Goal: Task Accomplishment & Management: Complete application form

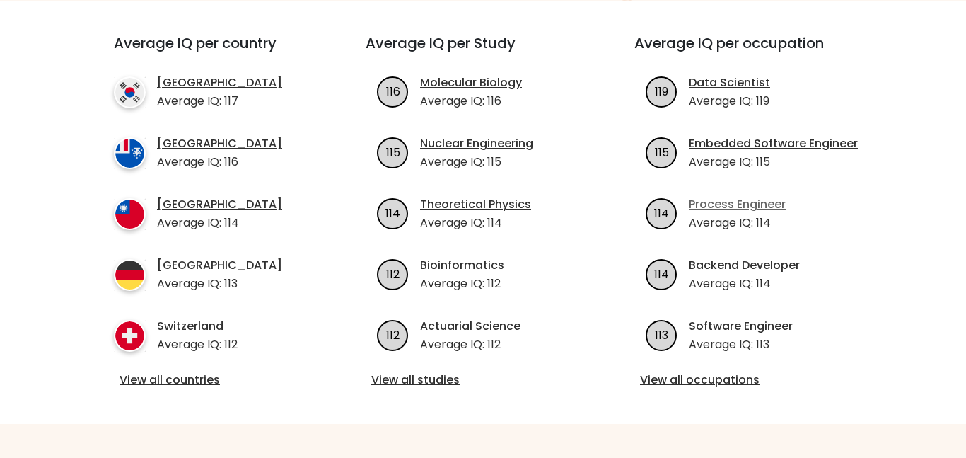
scroll to position [527, 0]
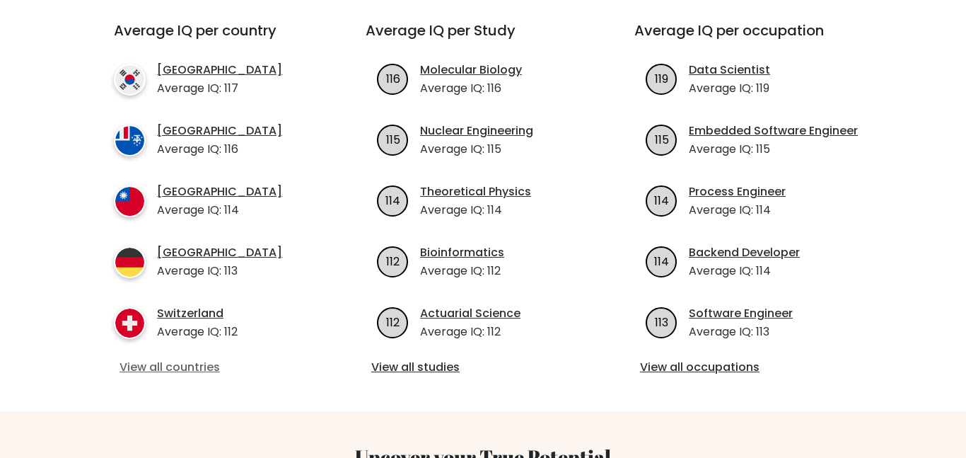
click at [214, 359] on link "View all countries" at bounding box center [215, 367] width 190 height 17
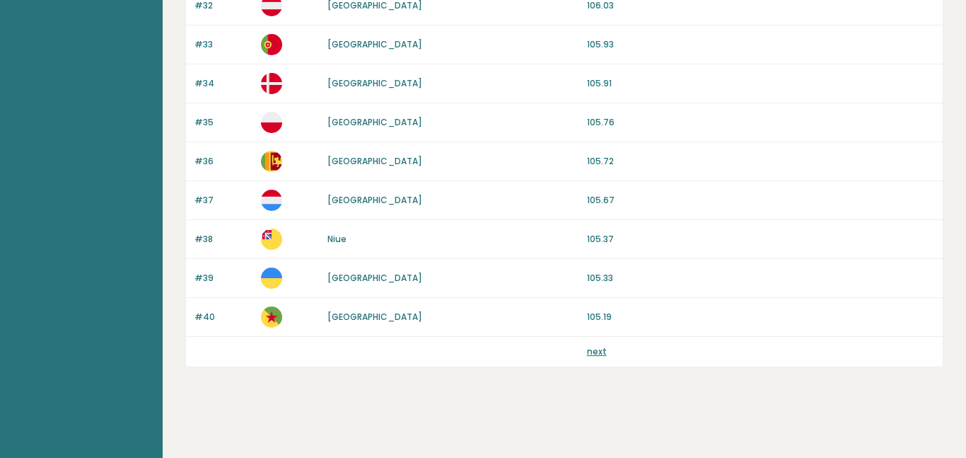
scroll to position [3486, 0]
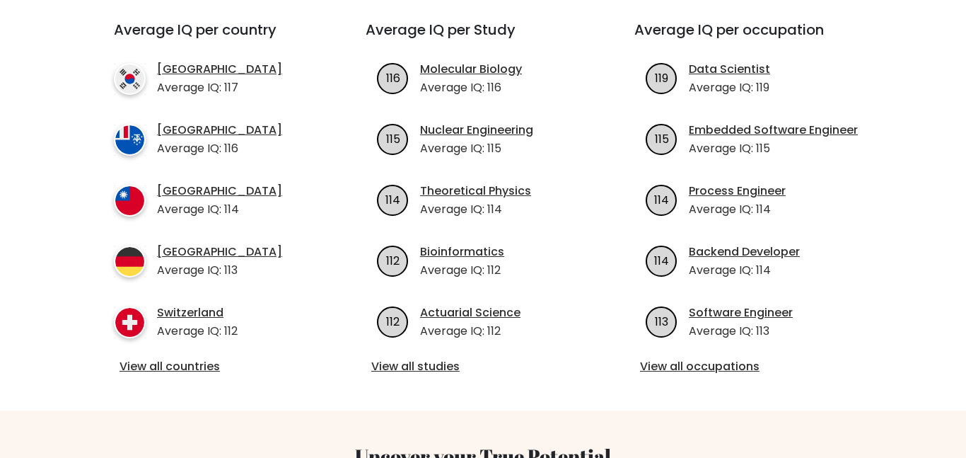
scroll to position [530, 0]
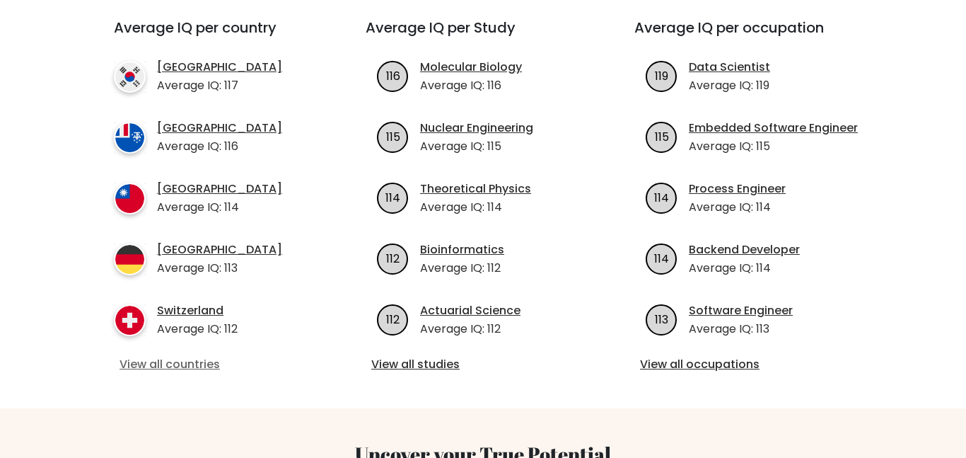
click at [225, 356] on link "View all countries" at bounding box center [215, 364] width 190 height 17
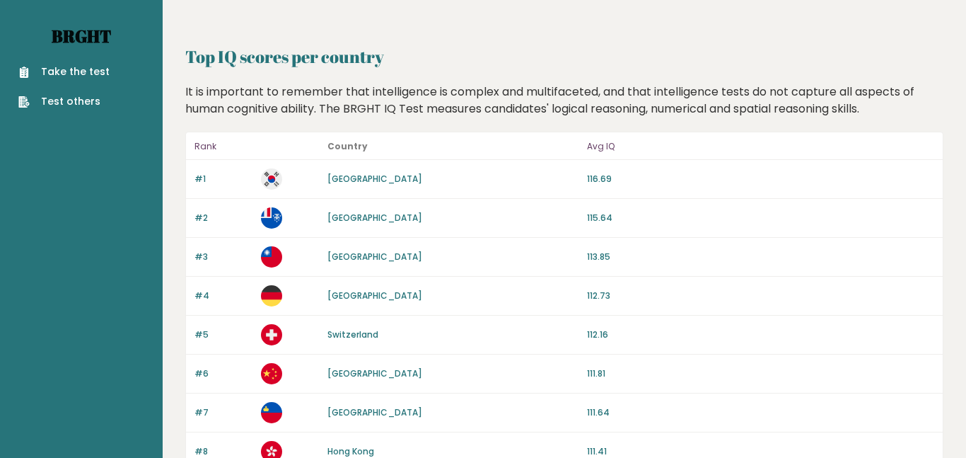
click at [111, 47] on link "Brght" at bounding box center [81, 36] width 59 height 23
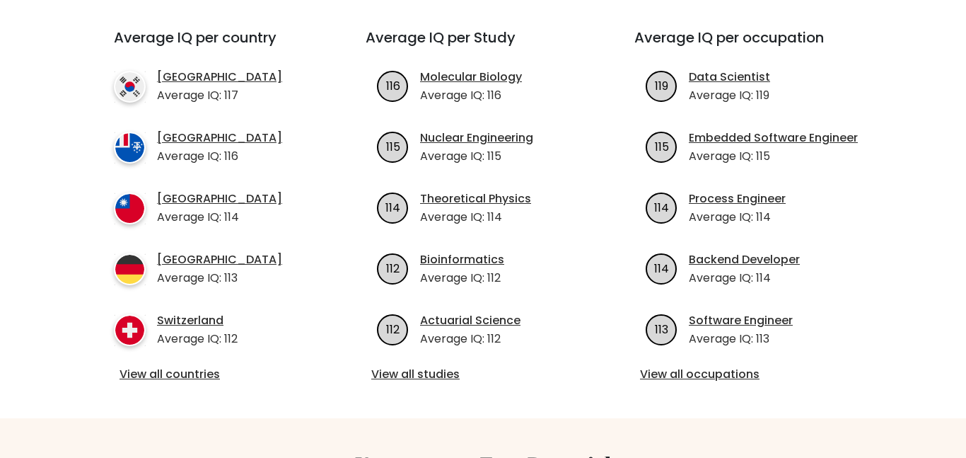
scroll to position [522, 0]
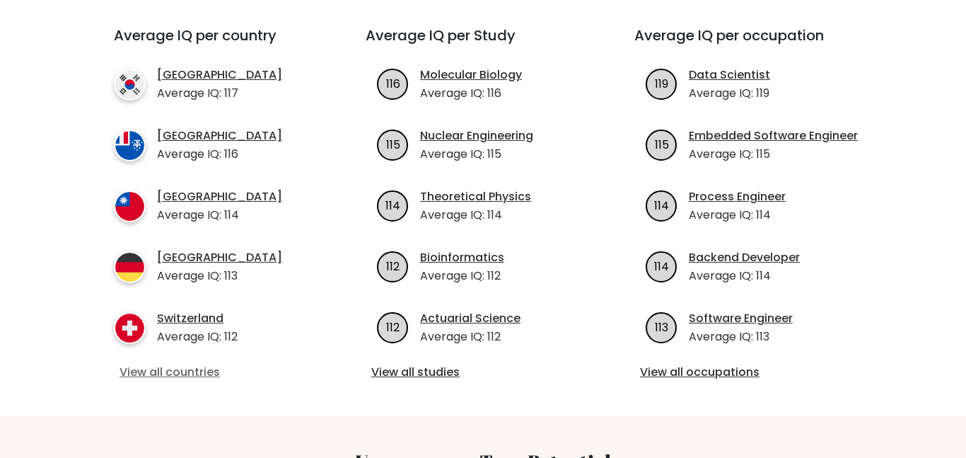
click at [185, 364] on link "View all countries" at bounding box center [215, 372] width 190 height 17
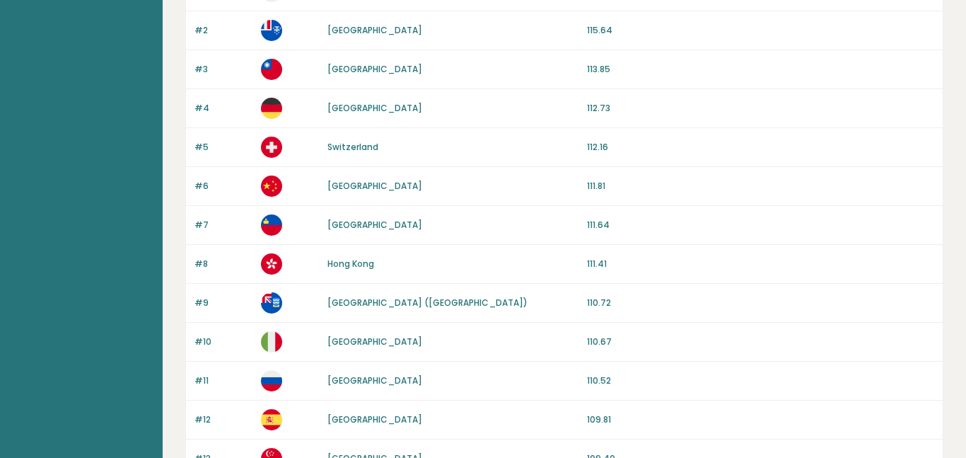
scroll to position [193, 0]
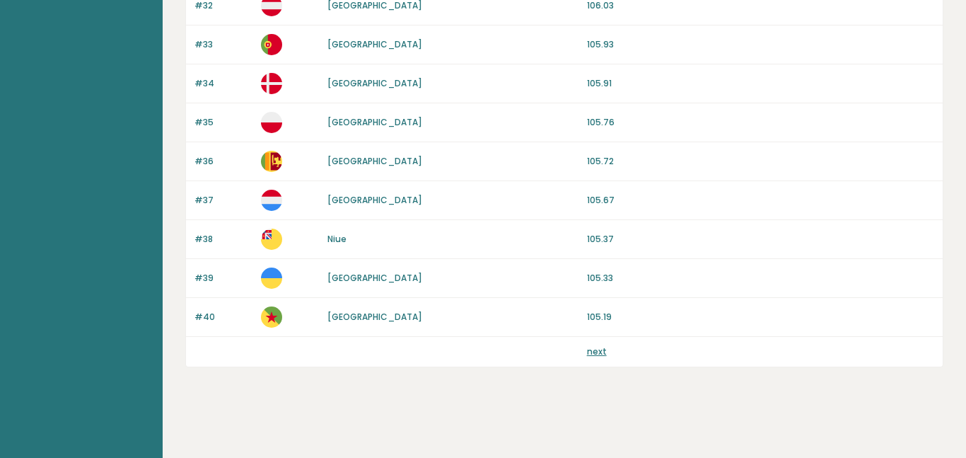
scroll to position [4592, 0]
click at [587, 357] on link "next" at bounding box center [597, 351] width 20 height 12
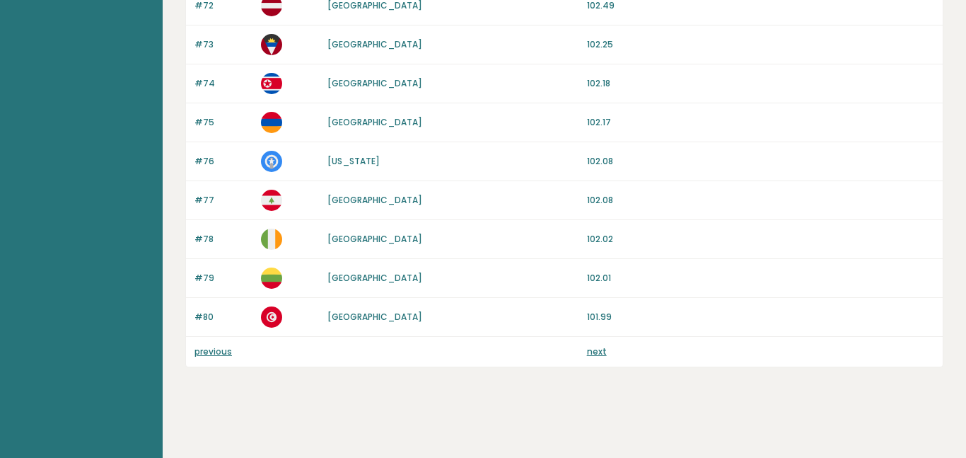
scroll to position [4592, 0]
click at [587, 357] on link "next" at bounding box center [597, 351] width 20 height 12
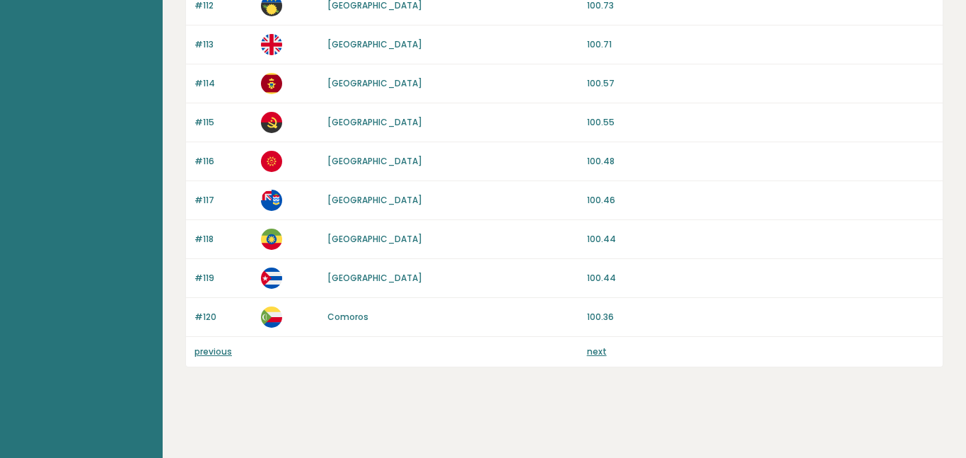
scroll to position [4592, 0]
click at [587, 357] on link "next" at bounding box center [597, 351] width 20 height 12
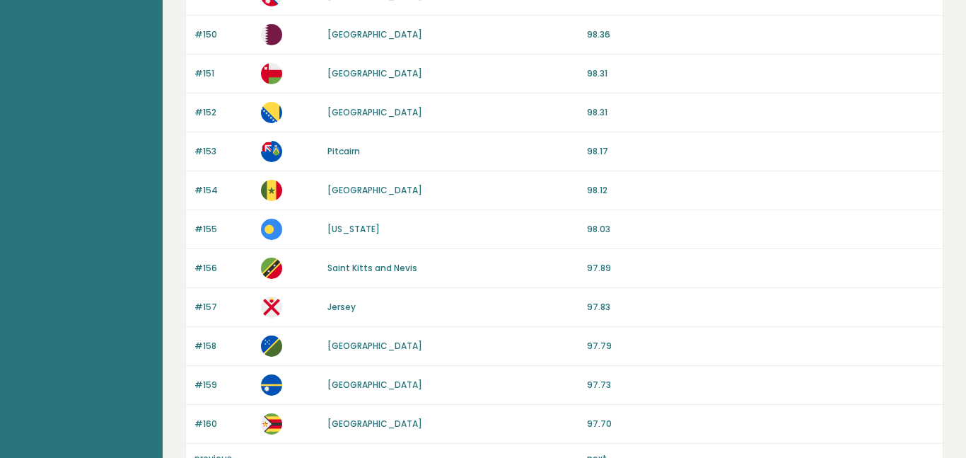
scroll to position [1379, 0]
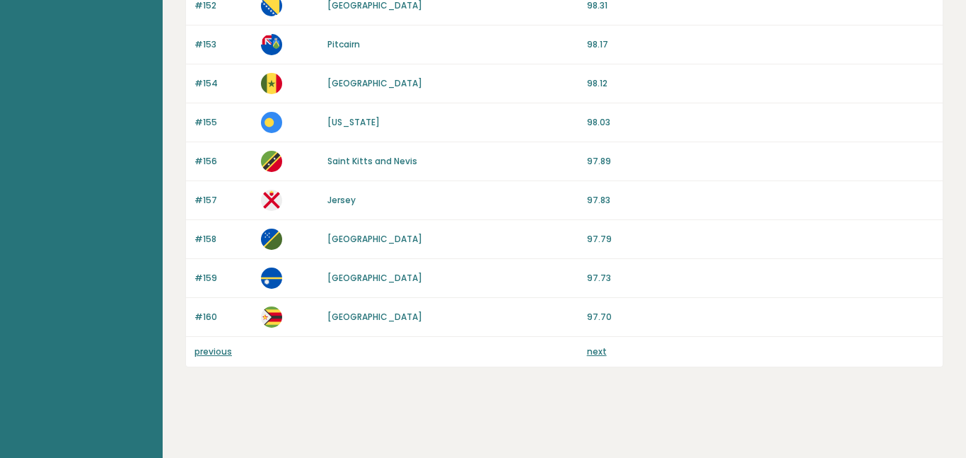
click at [211, 352] on link "previous" at bounding box center [213, 351] width 37 height 12
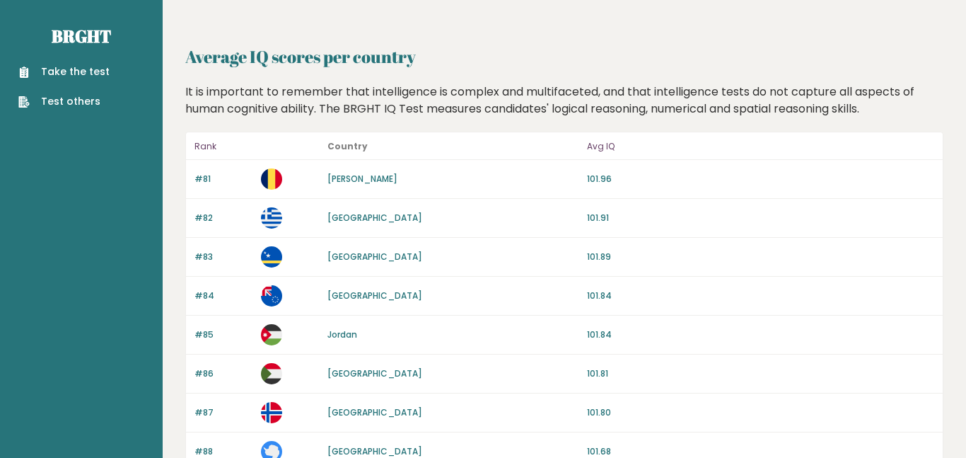
scroll to position [1379, 0]
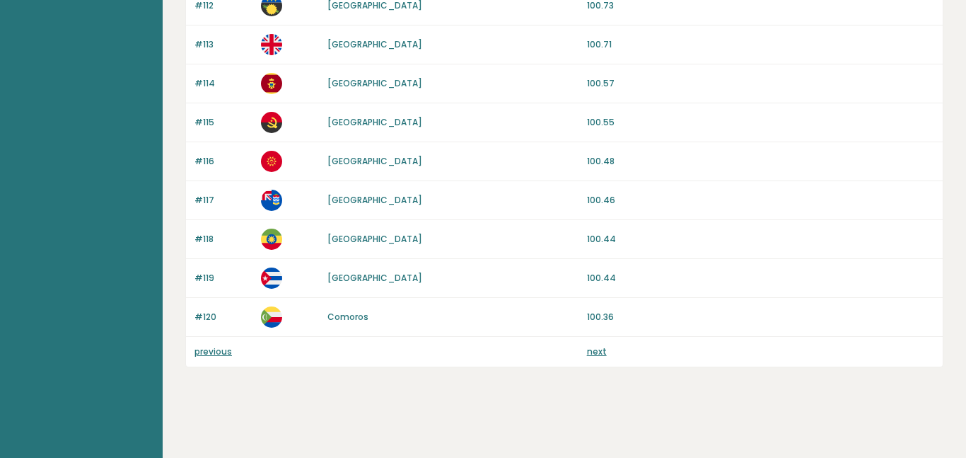
click at [199, 352] on link "previous" at bounding box center [213, 351] width 37 height 12
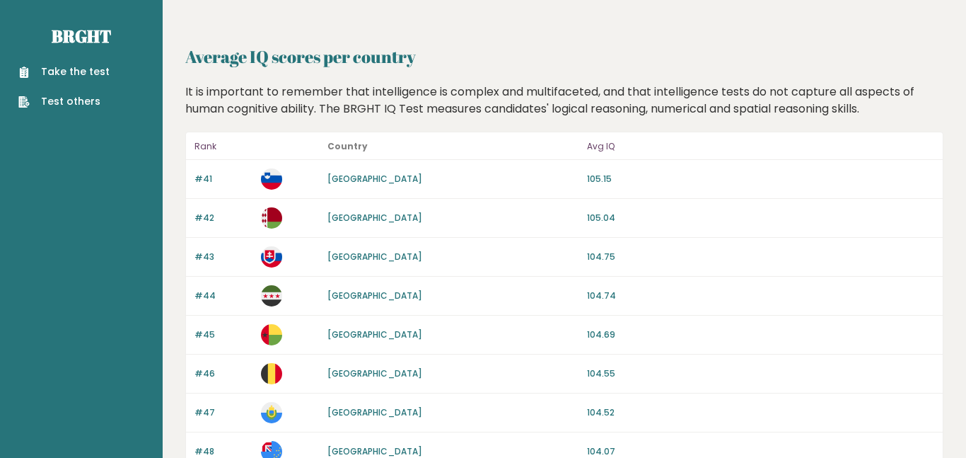
scroll to position [1379, 0]
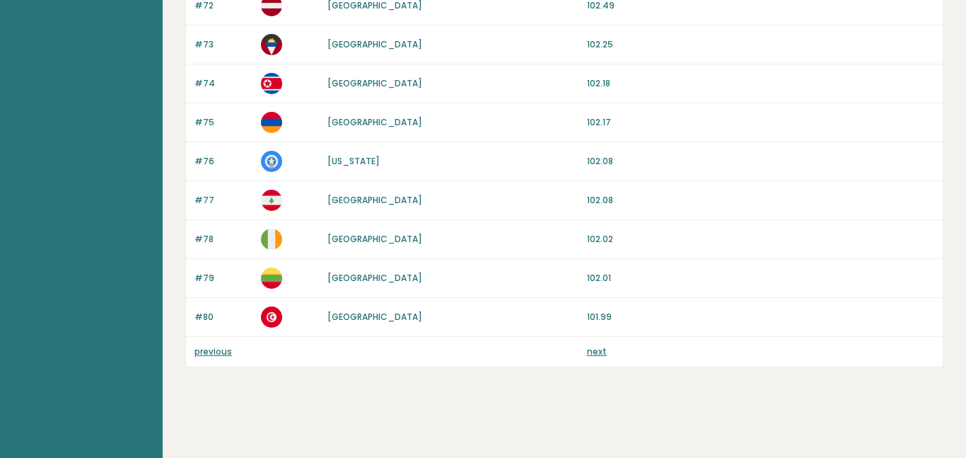
click at [209, 353] on link "previous" at bounding box center [213, 351] width 37 height 12
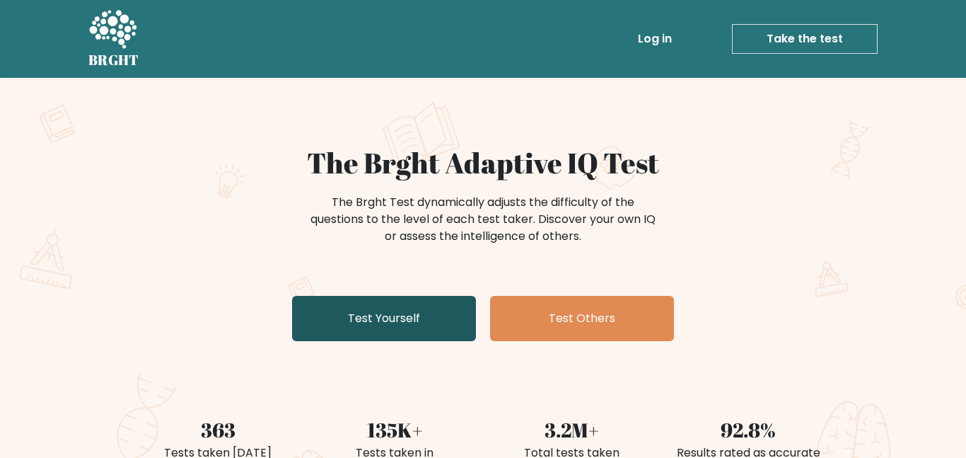
click at [429, 324] on link "Test Yourself" at bounding box center [384, 318] width 184 height 45
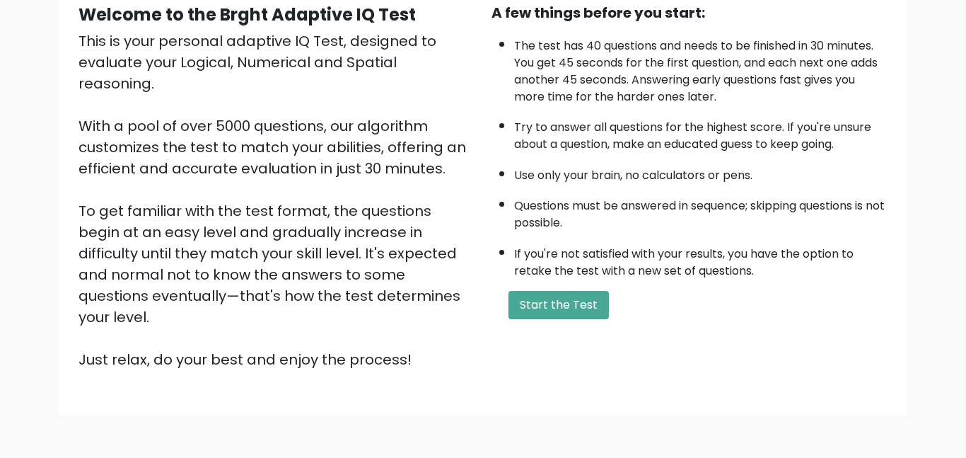
scroll to position [143, 0]
click at [528, 308] on button "Start the Test" at bounding box center [559, 305] width 100 height 28
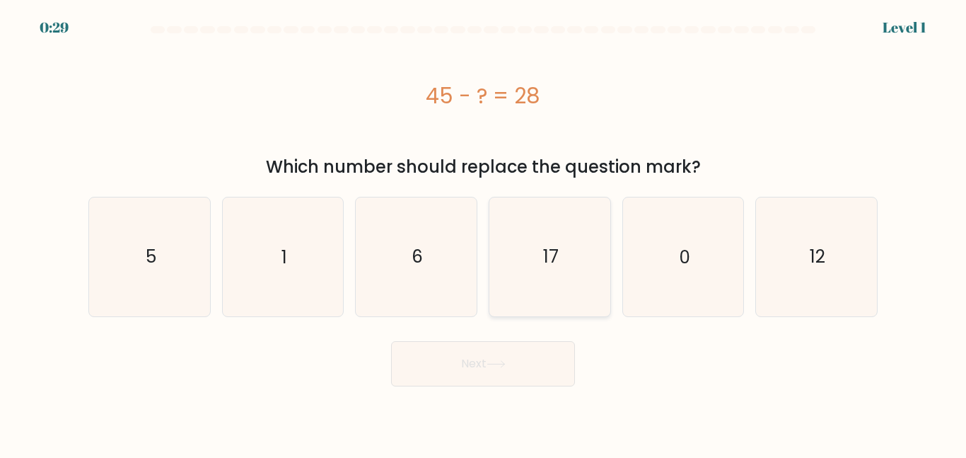
click at [524, 207] on icon "17" at bounding box center [550, 256] width 118 height 118
click at [484, 229] on input "d. 17" at bounding box center [483, 231] width 1 height 4
radio input "true"
click at [463, 359] on button "Next" at bounding box center [483, 363] width 184 height 45
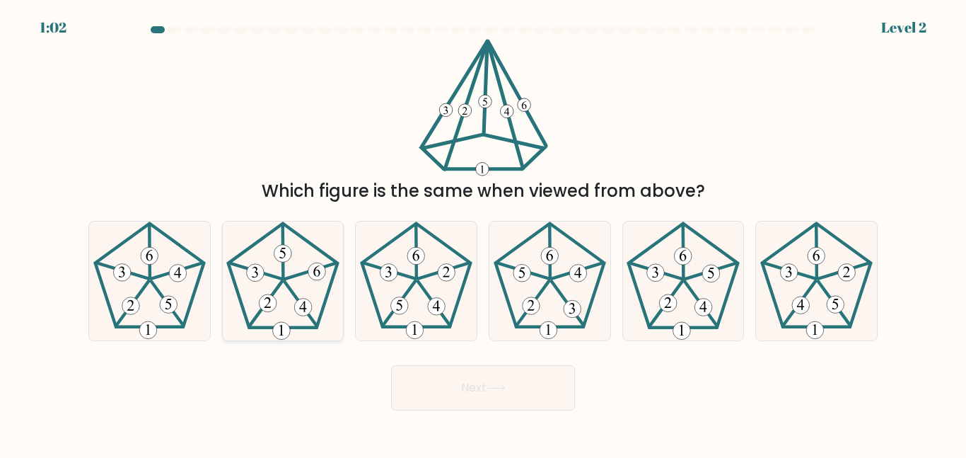
click at [279, 284] on 626 at bounding box center [265, 303] width 33 height 45
click at [483, 233] on input "b." at bounding box center [483, 231] width 1 height 4
radio input "true"
click at [445, 395] on button "Next" at bounding box center [483, 387] width 184 height 45
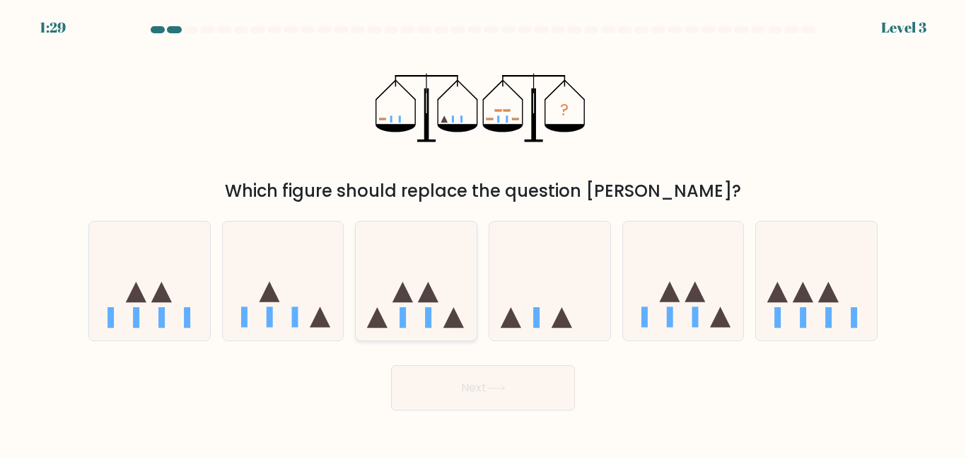
click at [415, 306] on icon at bounding box center [416, 281] width 121 height 100
click at [483, 233] on input "c." at bounding box center [483, 231] width 1 height 4
radio input "true"
click at [470, 394] on button "Next" at bounding box center [483, 387] width 184 height 45
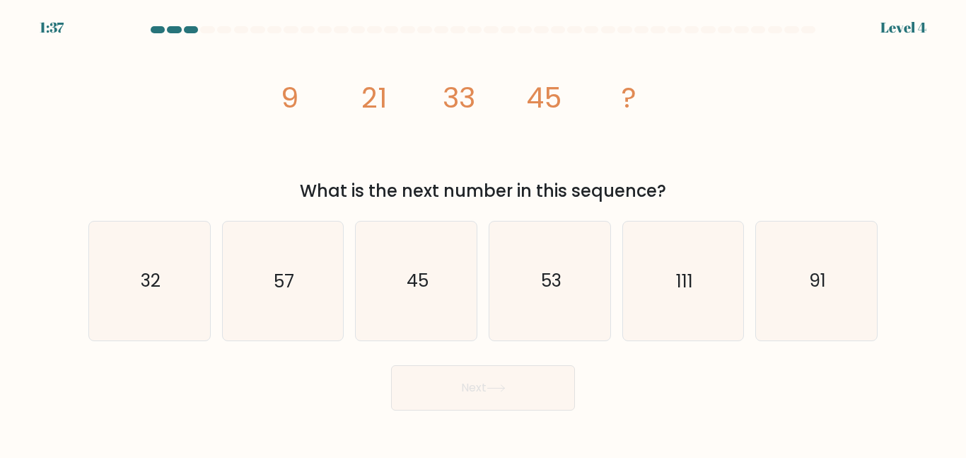
click at [289, 98] on tspan "9" at bounding box center [290, 98] width 18 height 40
click at [290, 289] on text "57" at bounding box center [284, 280] width 21 height 25
click at [483, 233] on input "b. 57" at bounding box center [483, 231] width 1 height 4
radio input "true"
click at [475, 397] on button "Next" at bounding box center [483, 387] width 184 height 45
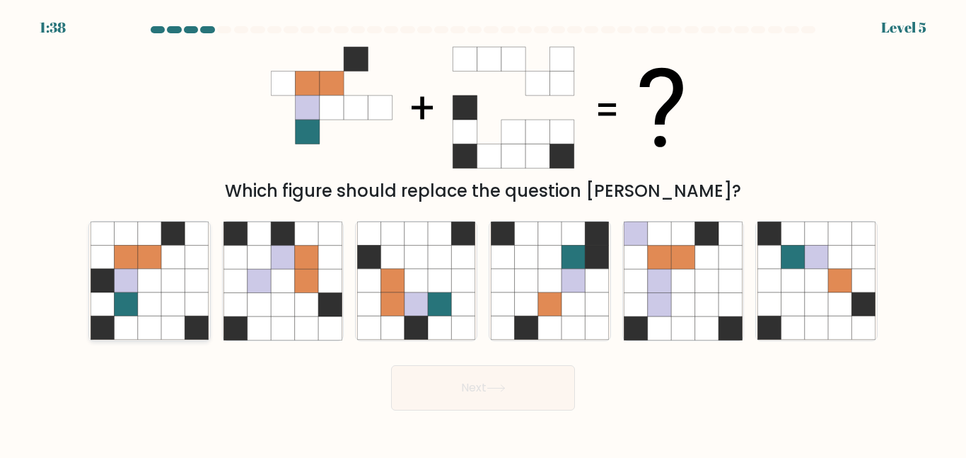
click at [150, 233] on icon at bounding box center [149, 233] width 23 height 23
click at [483, 233] on input "a." at bounding box center [483, 231] width 1 height 4
radio input "true"
click at [173, 324] on icon at bounding box center [172, 326] width 23 height 23
click at [483, 233] on input "a." at bounding box center [483, 231] width 1 height 4
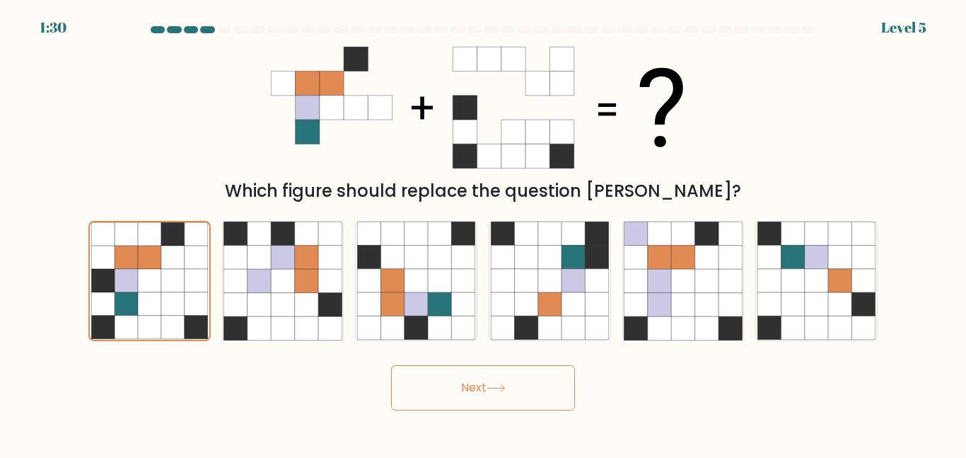
click at [468, 377] on button "Next" at bounding box center [483, 387] width 184 height 45
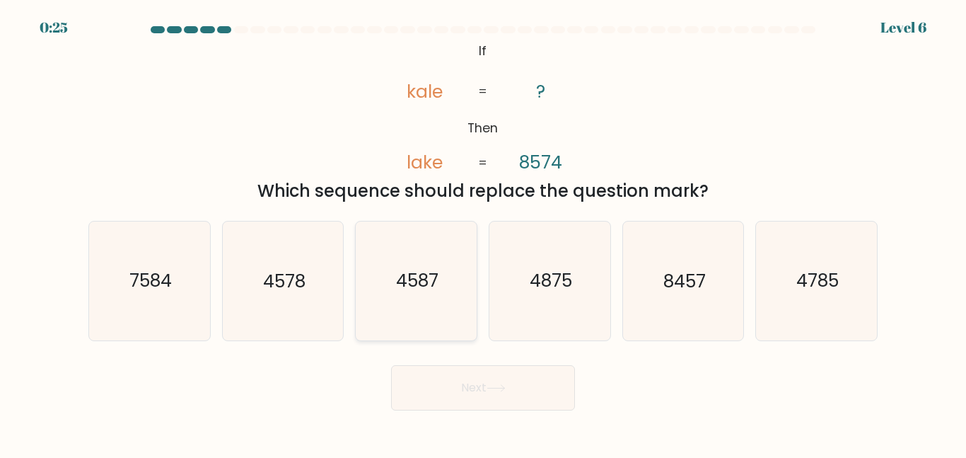
click at [390, 312] on icon "4587" at bounding box center [416, 280] width 118 height 118
click at [483, 233] on input "c. 4587" at bounding box center [483, 231] width 1 height 4
radio input "true"
click at [313, 296] on icon "4578" at bounding box center [283, 280] width 118 height 118
click at [483, 233] on input "b. 4578" at bounding box center [483, 231] width 1 height 4
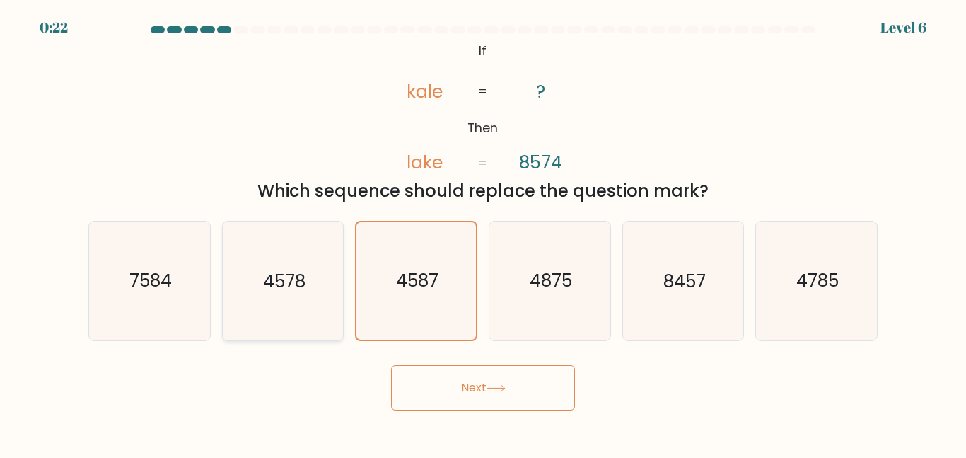
radio input "true"
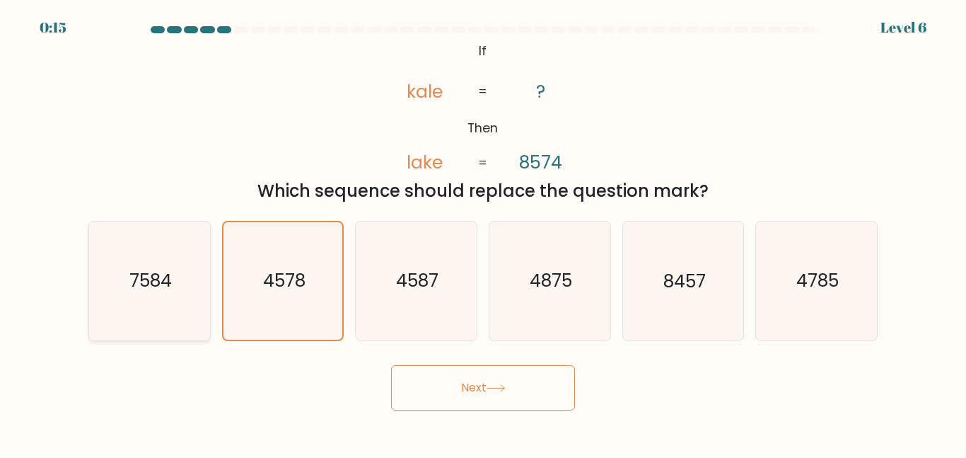
click at [156, 292] on text "7584" at bounding box center [150, 280] width 42 height 25
click at [483, 233] on input "a. 7584" at bounding box center [483, 231] width 1 height 4
radio input "true"
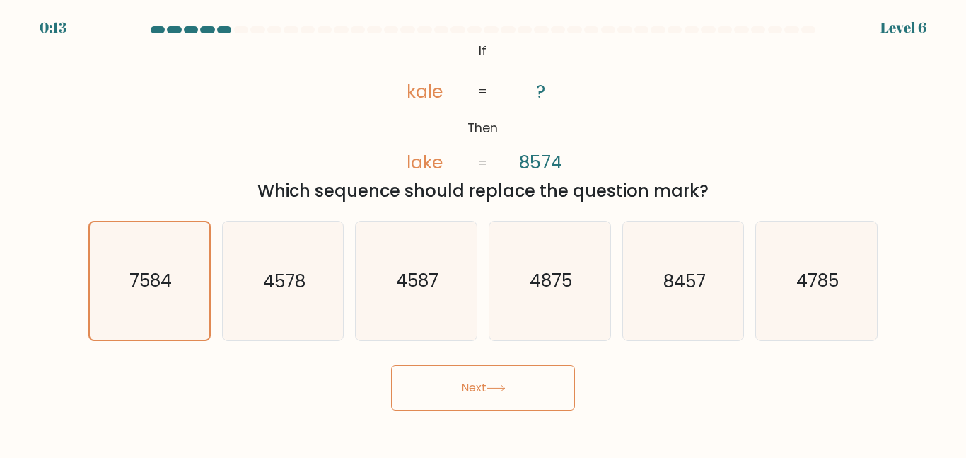
click at [443, 378] on button "Next" at bounding box center [483, 387] width 184 height 45
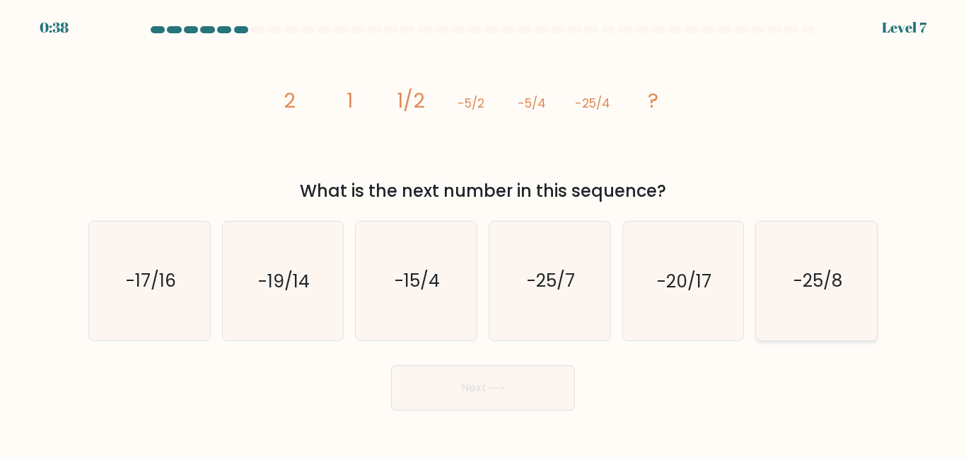
click at [825, 260] on icon "-25/8" at bounding box center [817, 280] width 118 height 118
click at [484, 233] on input "f. -25/8" at bounding box center [483, 231] width 1 height 4
radio input "true"
click at [538, 377] on button "Next" at bounding box center [483, 387] width 184 height 45
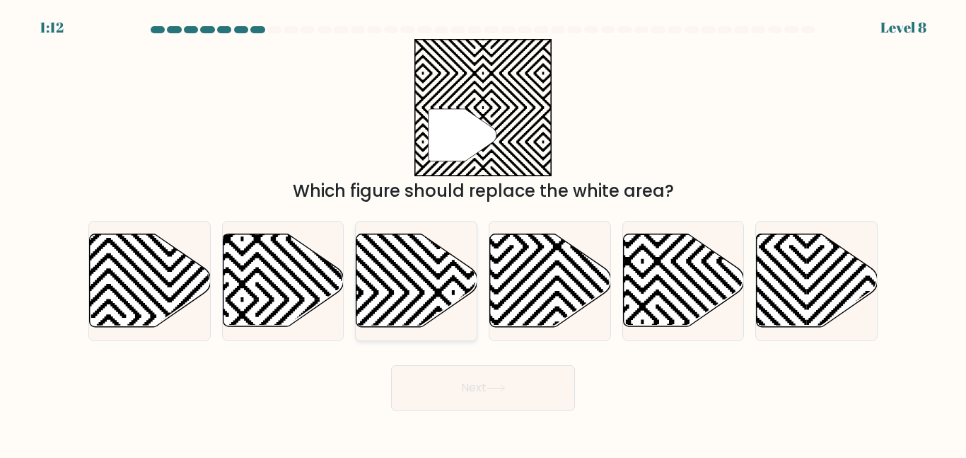
click at [398, 281] on icon at bounding box center [453, 231] width 243 height 243
click at [483, 233] on input "c." at bounding box center [483, 231] width 1 height 4
radio input "true"
click at [469, 391] on button "Next" at bounding box center [483, 387] width 184 height 45
